Goal: Register for event/course

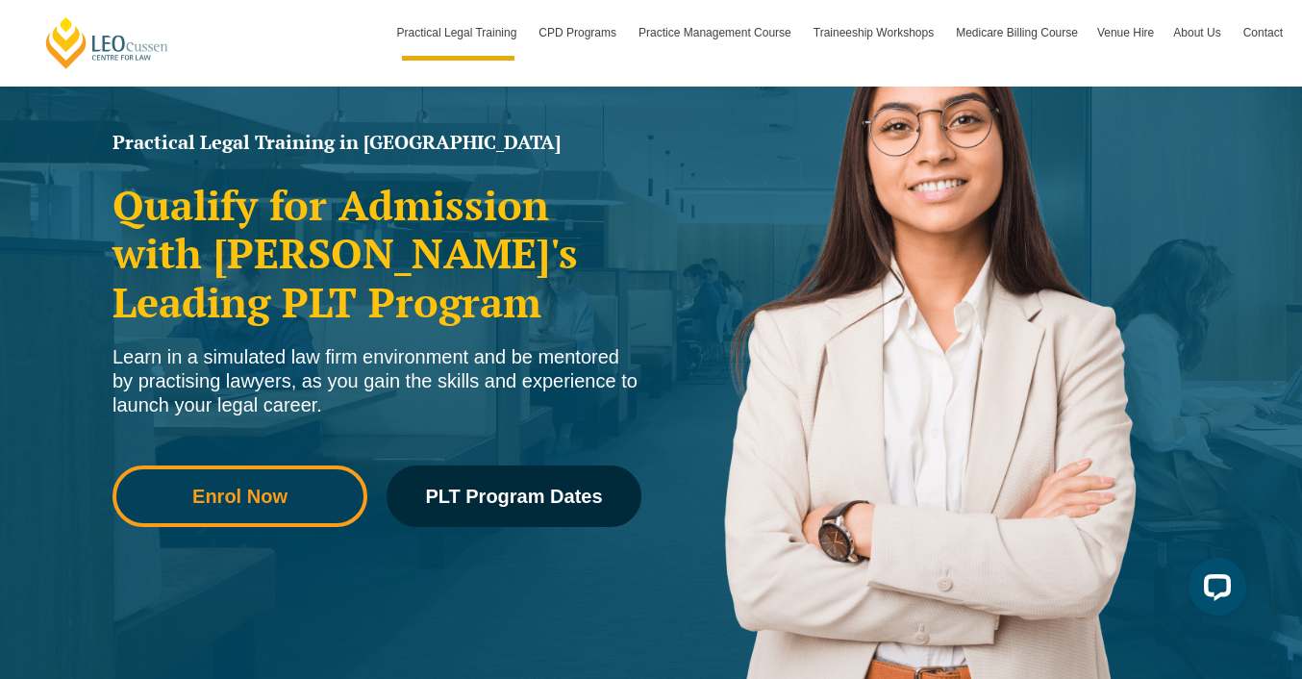
click at [281, 492] on span "Enrol Now" at bounding box center [239, 495] width 95 height 19
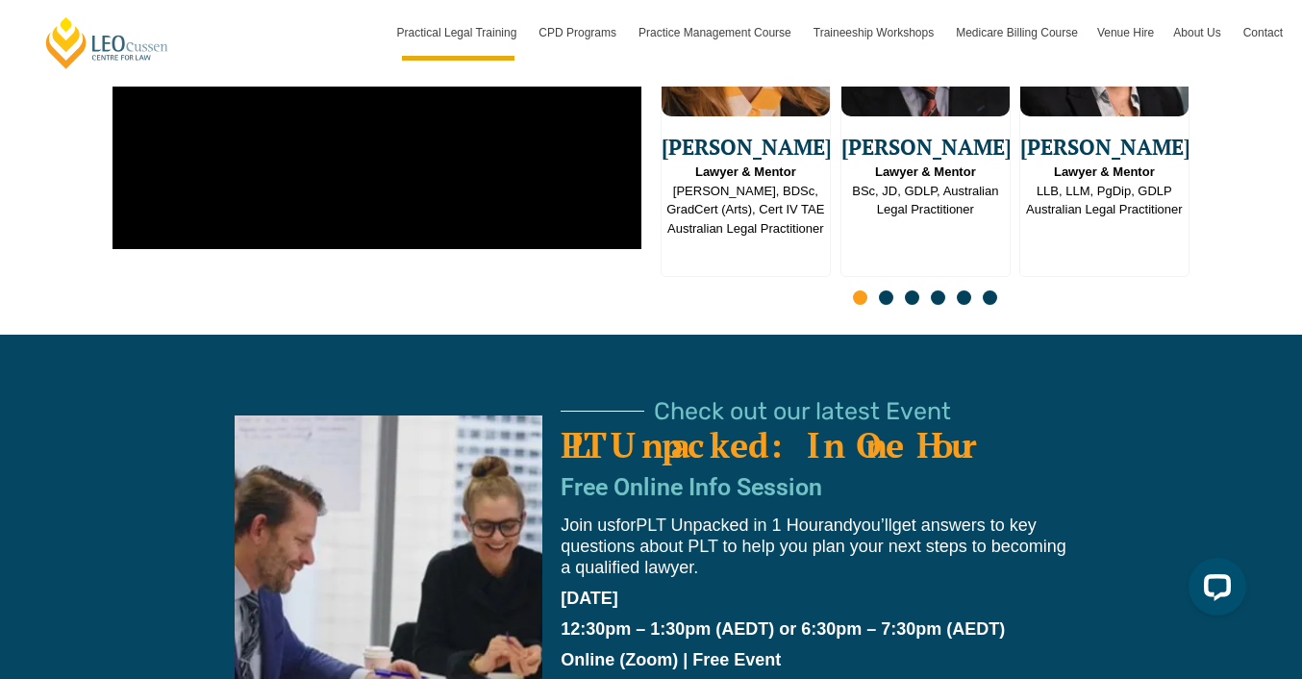
scroll to position [5175, 0]
